Goal: Find specific page/section: Find specific page/section

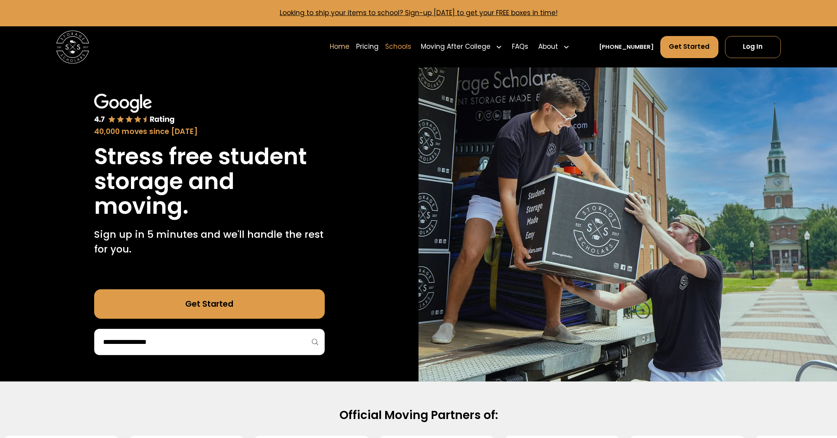
click at [411, 47] on link "Schools" at bounding box center [398, 46] width 26 height 23
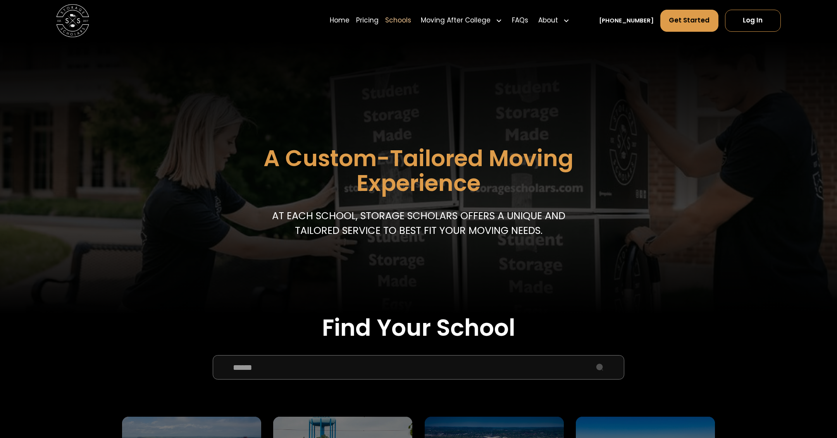
click at [250, 365] on input "School Select Form" at bounding box center [419, 368] width 412 height 25
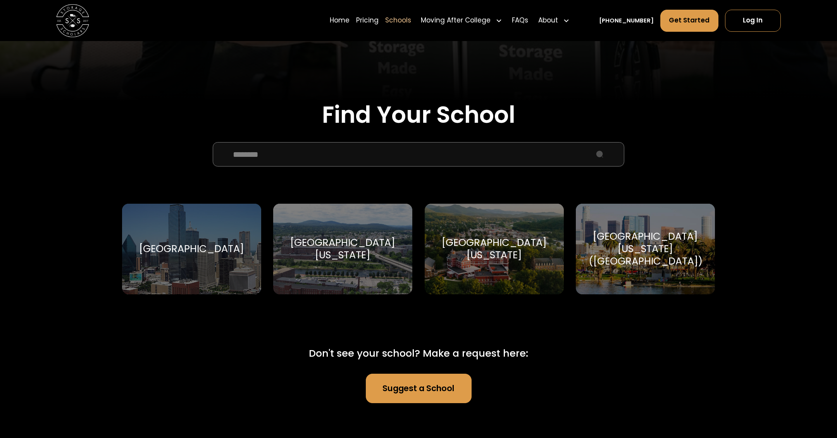
scroll to position [257, 0]
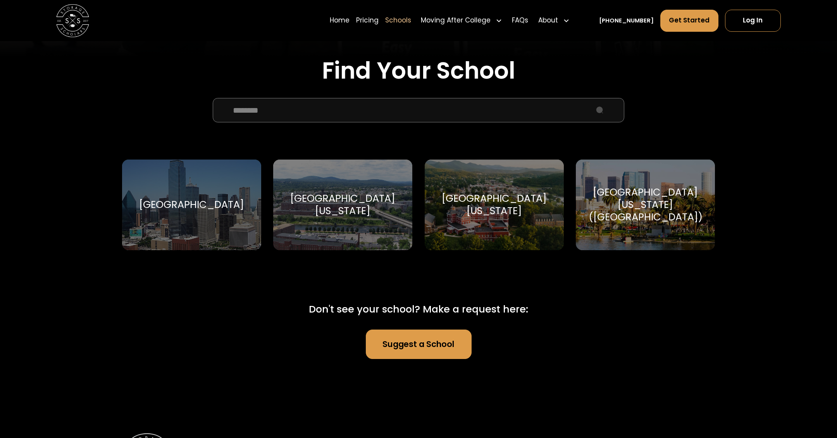
type input "********"
click at [494, 201] on div "[GEOGRAPHIC_DATA][US_STATE]" at bounding box center [494, 205] width 119 height 25
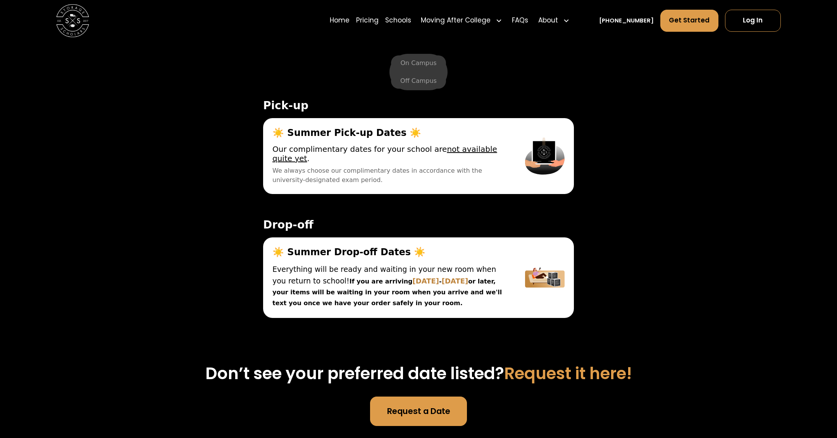
scroll to position [2700, 0]
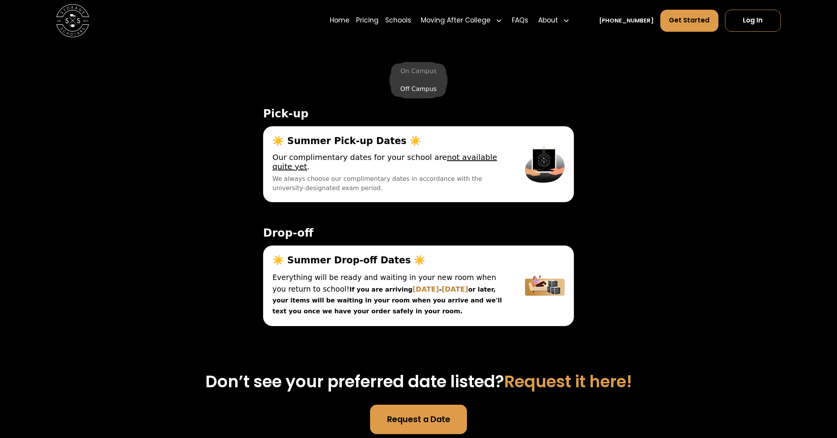
click at [420, 85] on label "Off Campus" at bounding box center [418, 89] width 55 height 16
